Goal: Transaction & Acquisition: Purchase product/service

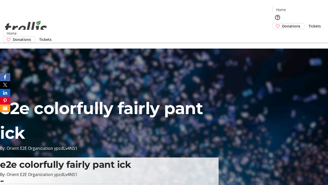
click at [282, 23] on span "Donations" at bounding box center [291, 25] width 18 height 5
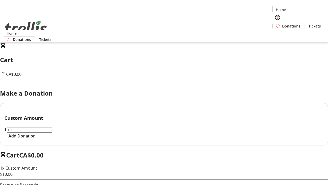
select select "CA"
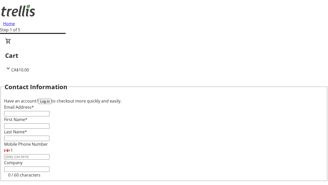
click at [52, 98] on button "Log in" at bounding box center [44, 100] width 13 height 5
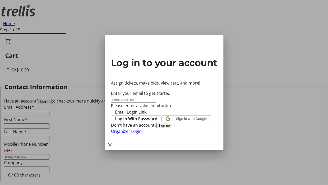
click at [157, 115] on span "Log In With Password" at bounding box center [136, 118] width 42 height 6
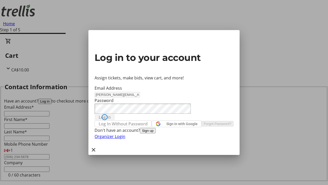
type input "[PERSON_NAME][EMAIL_ADDRESS][DOMAIN_NAME]"
type input "[PERSON_NAME]"
type input "(250) 555-0123"
